Goal: Browse casually: Explore the website without a specific task or goal

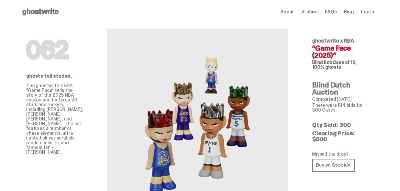
click at [36, 12] on use at bounding box center [40, 11] width 36 height 7
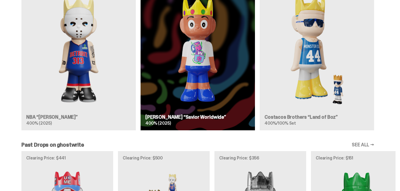
scroll to position [477, 0]
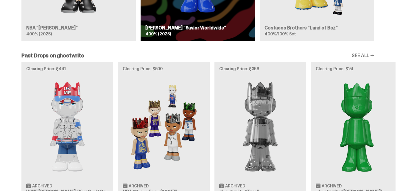
click at [61, 119] on div "Clearing Price: $441 Archived WWE John Cena “You Can't See Me” 400% (2025) Clea…" at bounding box center [198, 136] width 396 height 148
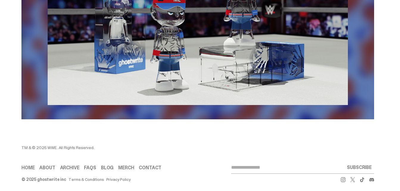
scroll to position [942, 0]
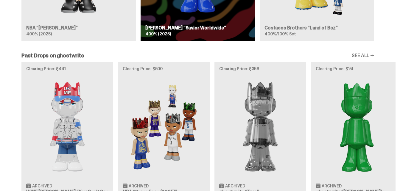
scroll to position [358, 0]
